Goal: Task Accomplishment & Management: Use online tool/utility

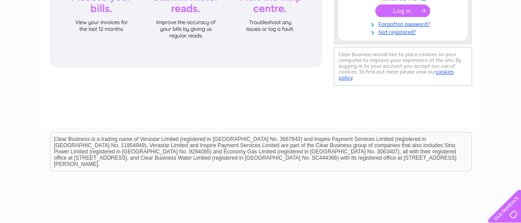
scroll to position [11, 0]
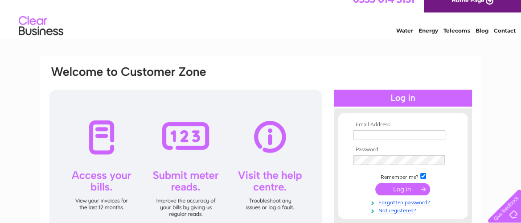
click at [343, 135] on input "text" at bounding box center [400, 135] width 92 height 10
type input "mgafm@btconnect.com"
click at [301, 162] on div at bounding box center [185, 168] width 273 height 156
click at [343, 189] on input "submit" at bounding box center [402, 189] width 55 height 12
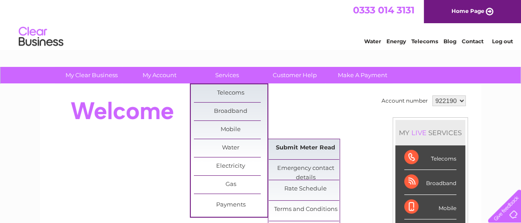
click at [296, 147] on link "Submit Meter Read" at bounding box center [306, 148] width 74 height 18
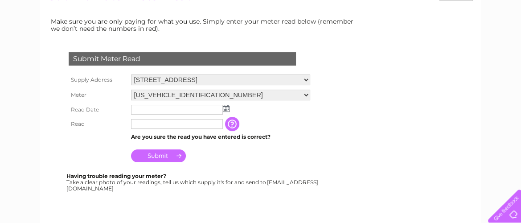
scroll to position [134, 0]
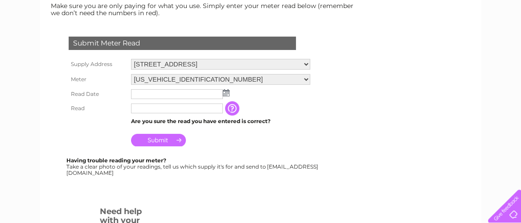
click at [226, 92] on img at bounding box center [226, 92] width 7 height 7
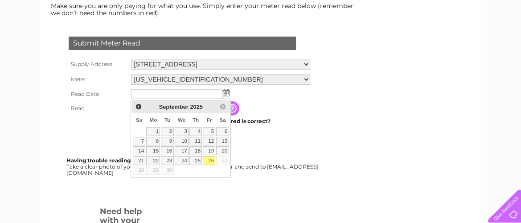
click at [210, 160] on link "26" at bounding box center [209, 160] width 12 height 9
type input "2025/09/26"
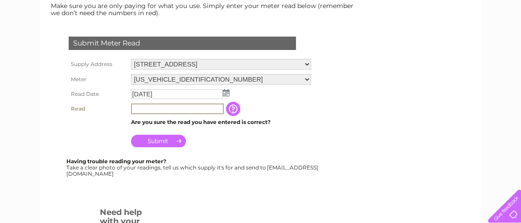
click at [139, 106] on input "text" at bounding box center [177, 108] width 93 height 11
type input "0211"
click at [159, 141] on input "Submit" at bounding box center [158, 141] width 55 height 12
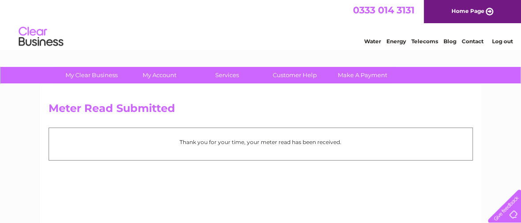
click at [499, 41] on link "Log out" at bounding box center [502, 41] width 21 height 7
